Goal: Navigation & Orientation: Find specific page/section

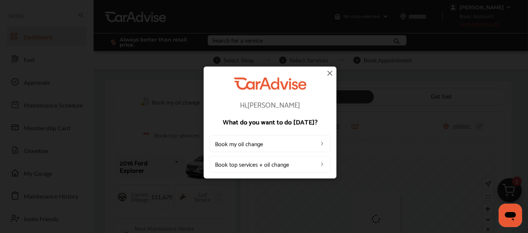
click at [330, 73] on img at bounding box center [329, 73] width 9 height 9
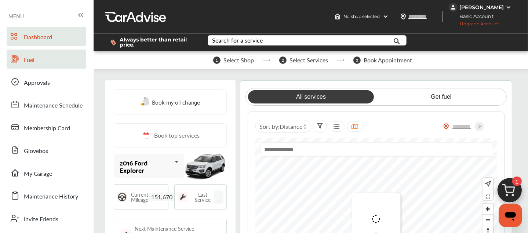
click at [34, 57] on span "Fuel" at bounding box center [29, 60] width 11 height 10
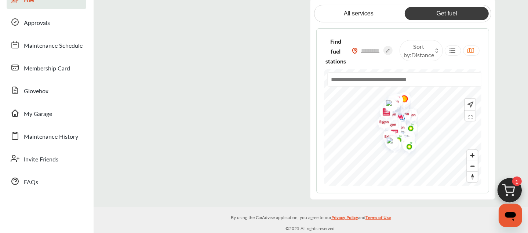
scroll to position [60, 0]
click at [34, 58] on link "Membership Card" at bounding box center [47, 67] width 80 height 19
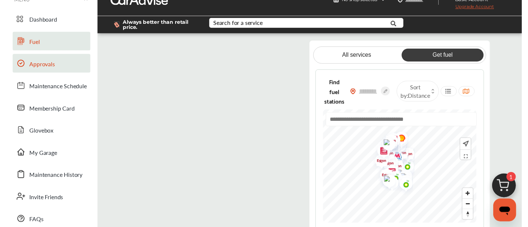
scroll to position [15, 0]
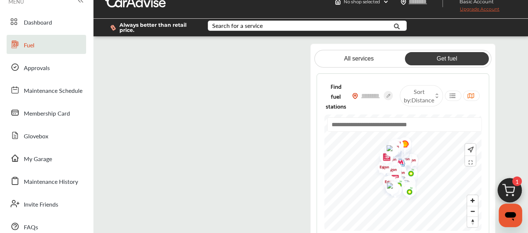
click at [194, 136] on flutter-view at bounding box center [212, 140] width 173 height 192
click at [9, 85] on span at bounding box center [15, 90] width 12 height 12
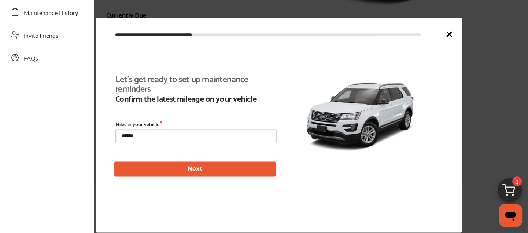
scroll to position [167, 0]
click at [449, 36] on icon at bounding box center [449, 34] width 9 height 9
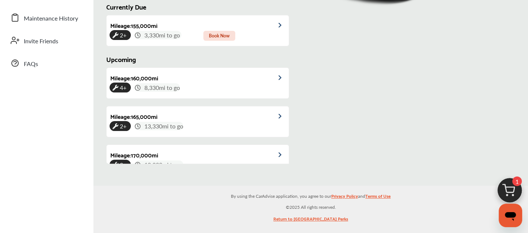
click at [7, 118] on ul "Dashboard Fuel Approvals Maintenance Schedule Membership Card Glovebox My Garag…" at bounding box center [47, 133] width 86 height 576
click at [187, 83] on div "4+ 8,330 mi to go" at bounding box center [198, 87] width 176 height 8
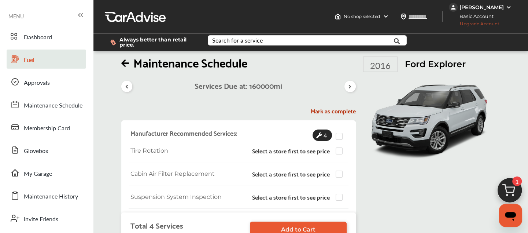
click at [30, 59] on span "Fuel" at bounding box center [29, 60] width 11 height 10
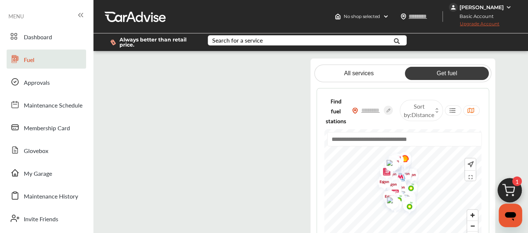
click at [184, 124] on flutter-view at bounding box center [212, 154] width 173 height 192
click at [140, 98] on flutter-view at bounding box center [212, 154] width 173 height 192
click at [141, 113] on flutter-view at bounding box center [212, 154] width 173 height 192
click at [185, 124] on flutter-view at bounding box center [212, 154] width 173 height 192
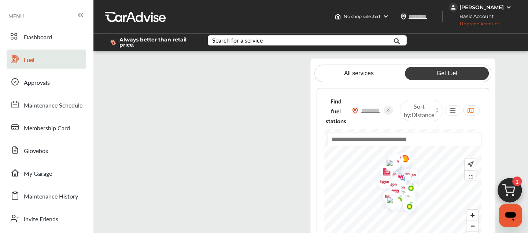
click at [95, 100] on div "All services Get fuel Find fuel stations Sort by : Distance" at bounding box center [310, 158] width 435 height 201
click at [139, 91] on flutter-view at bounding box center [212, 154] width 173 height 192
click at [179, 117] on flutter-view at bounding box center [212, 154] width 173 height 192
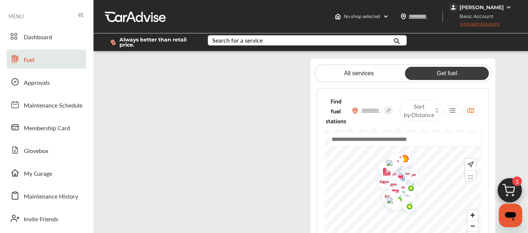
click at [39, 22] on div "MENU" at bounding box center [47, 16] width 86 height 14
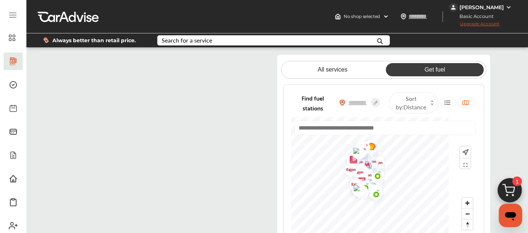
click at [4, 16] on div at bounding box center [13, 16] width 19 height 14
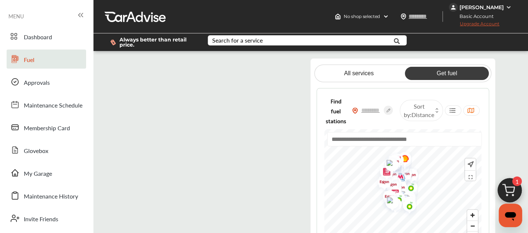
click at [132, 70] on flutter-view at bounding box center [212, 154] width 173 height 192
click at [173, 159] on flutter-view at bounding box center [212, 154] width 173 height 192
click at [135, 67] on flutter-view at bounding box center [212, 154] width 173 height 192
click at [174, 181] on flutter-view at bounding box center [212, 154] width 173 height 192
